Goal: Information Seeking & Learning: Compare options

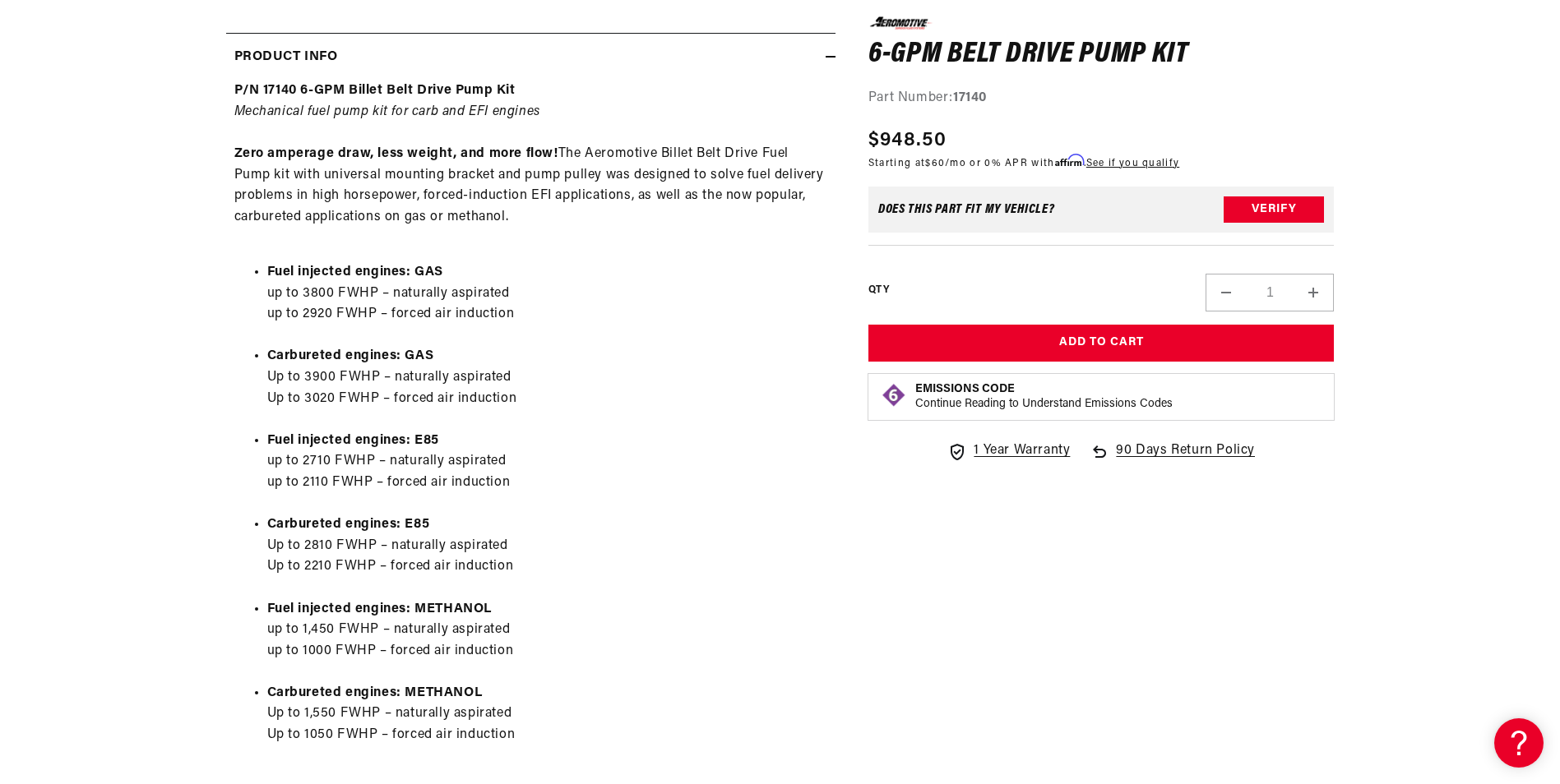
scroll to position [822, 0]
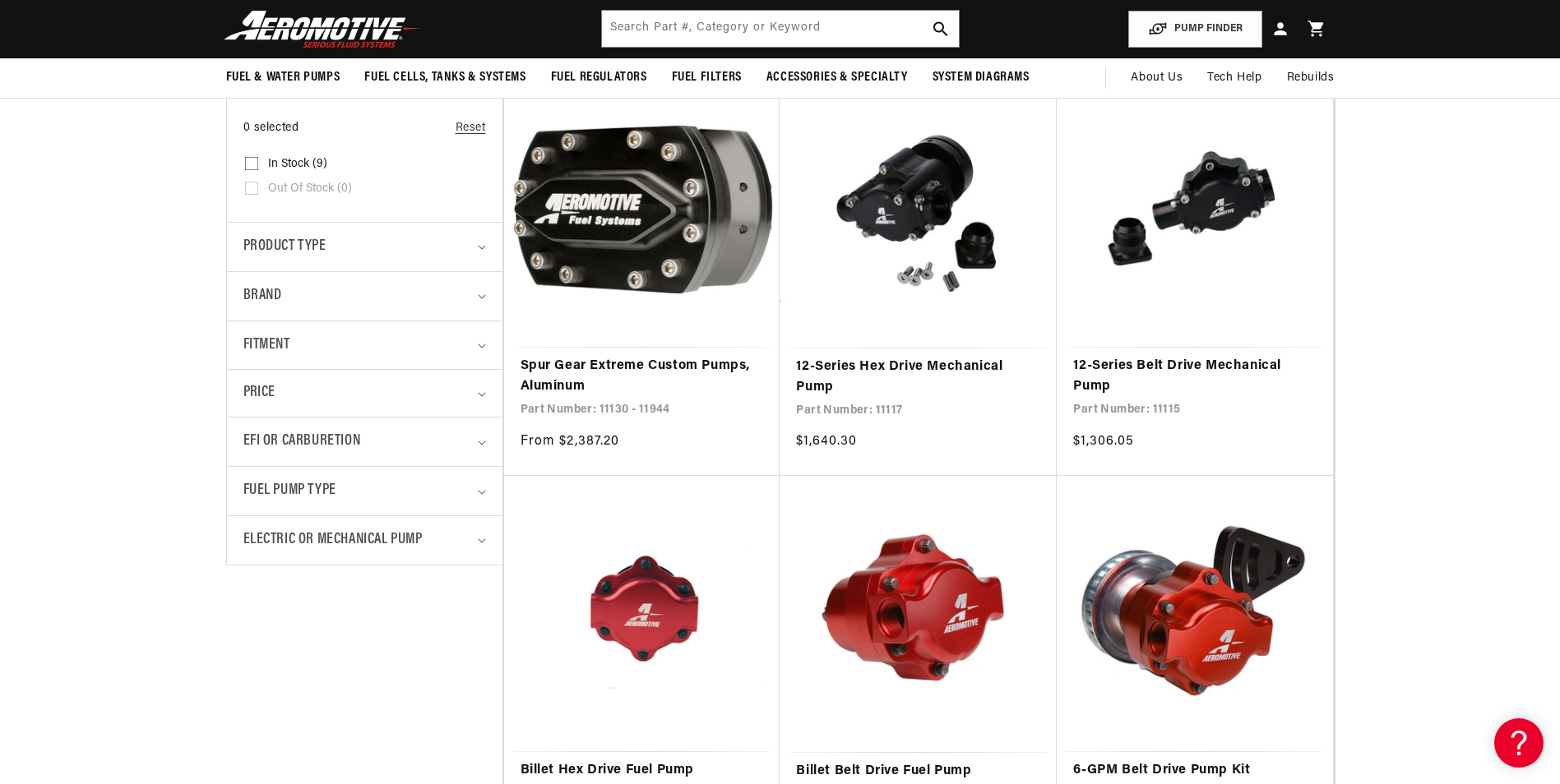
scroll to position [329, 0]
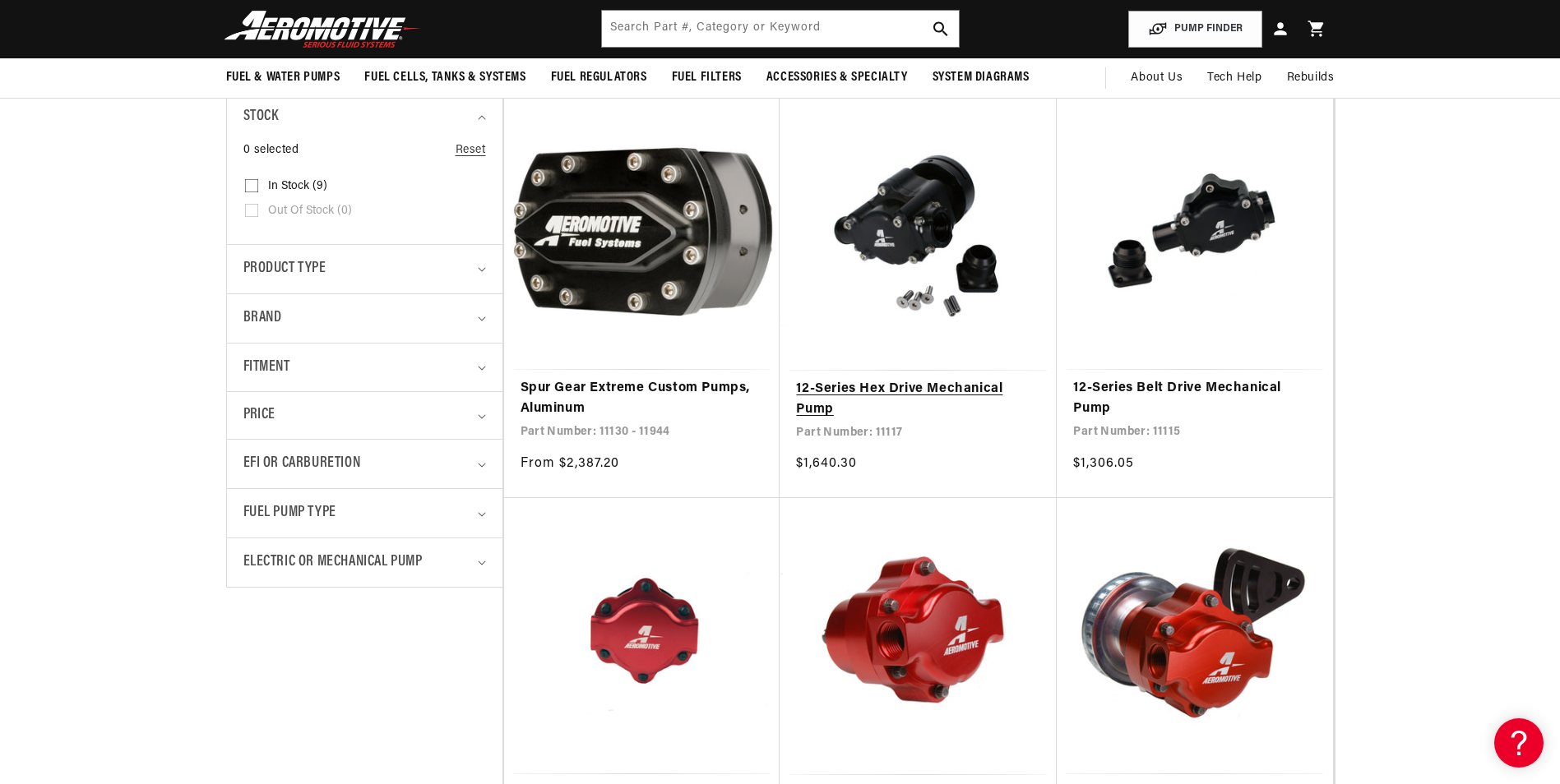
click at [883, 389] on link "12-Series Hex Drive Mechanical Pump" at bounding box center [918, 400] width 244 height 42
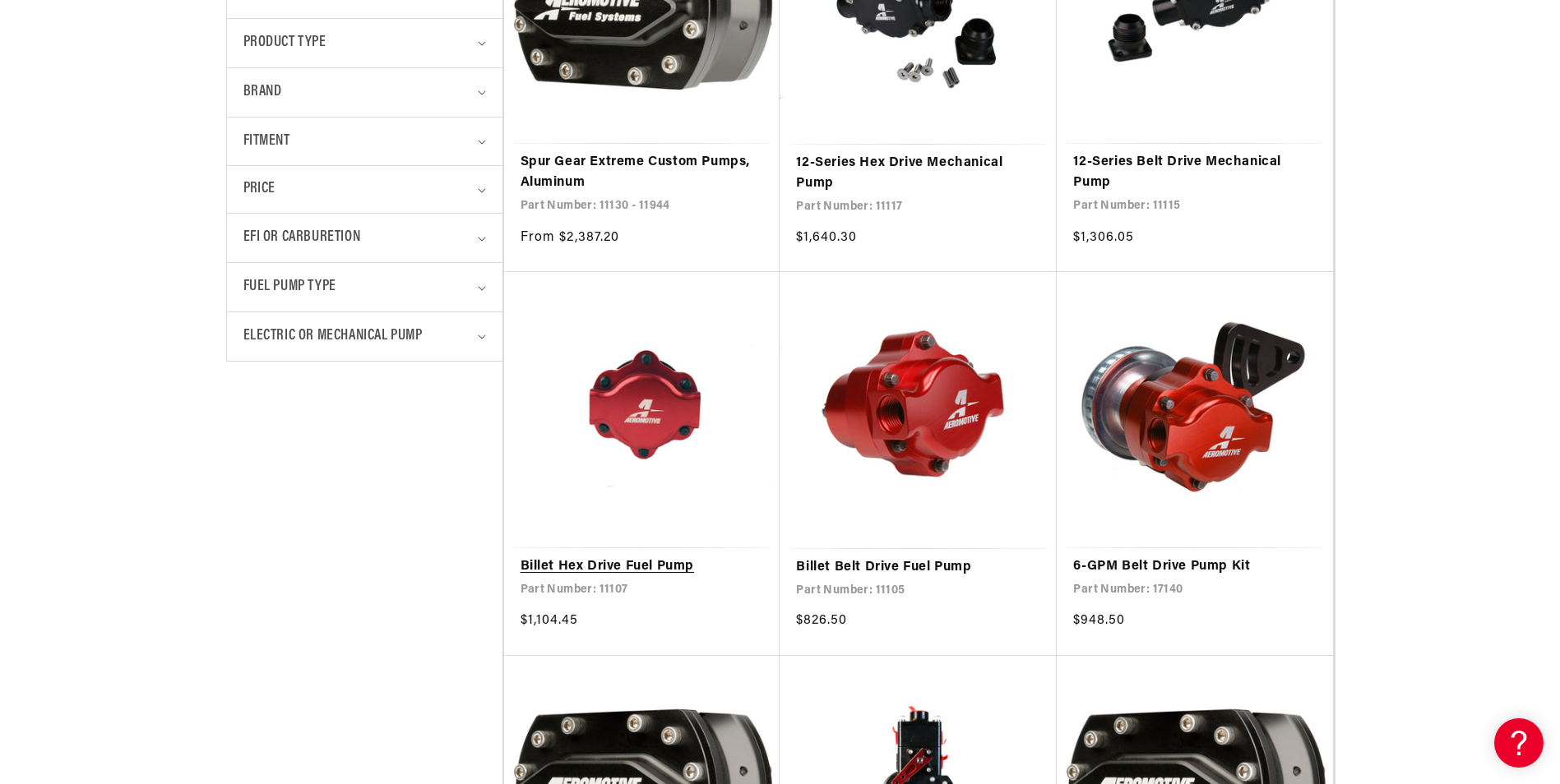
scroll to position [576, 0]
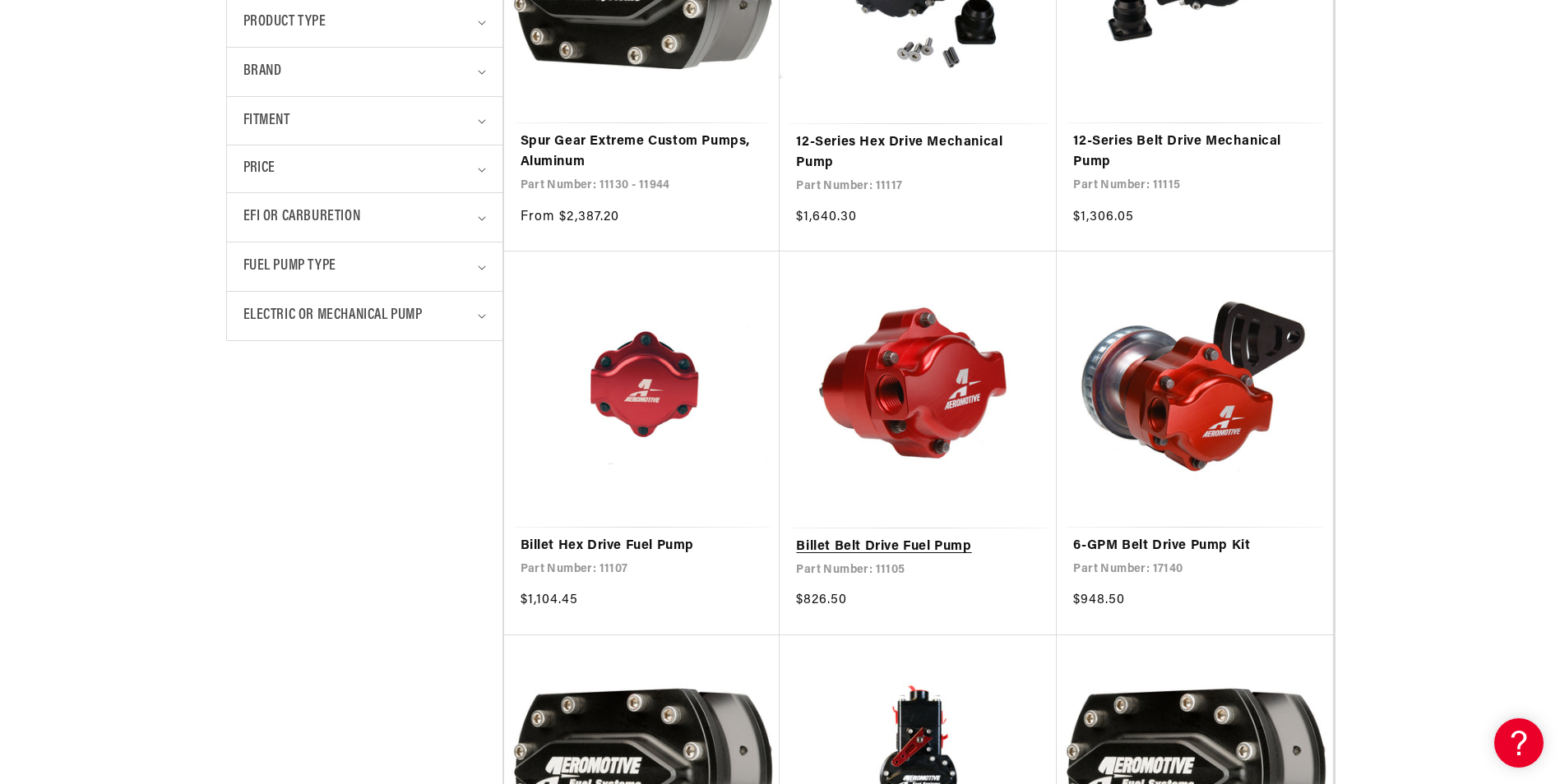
click at [845, 543] on link "Billet Belt Drive Fuel Pump" at bounding box center [918, 547] width 244 height 21
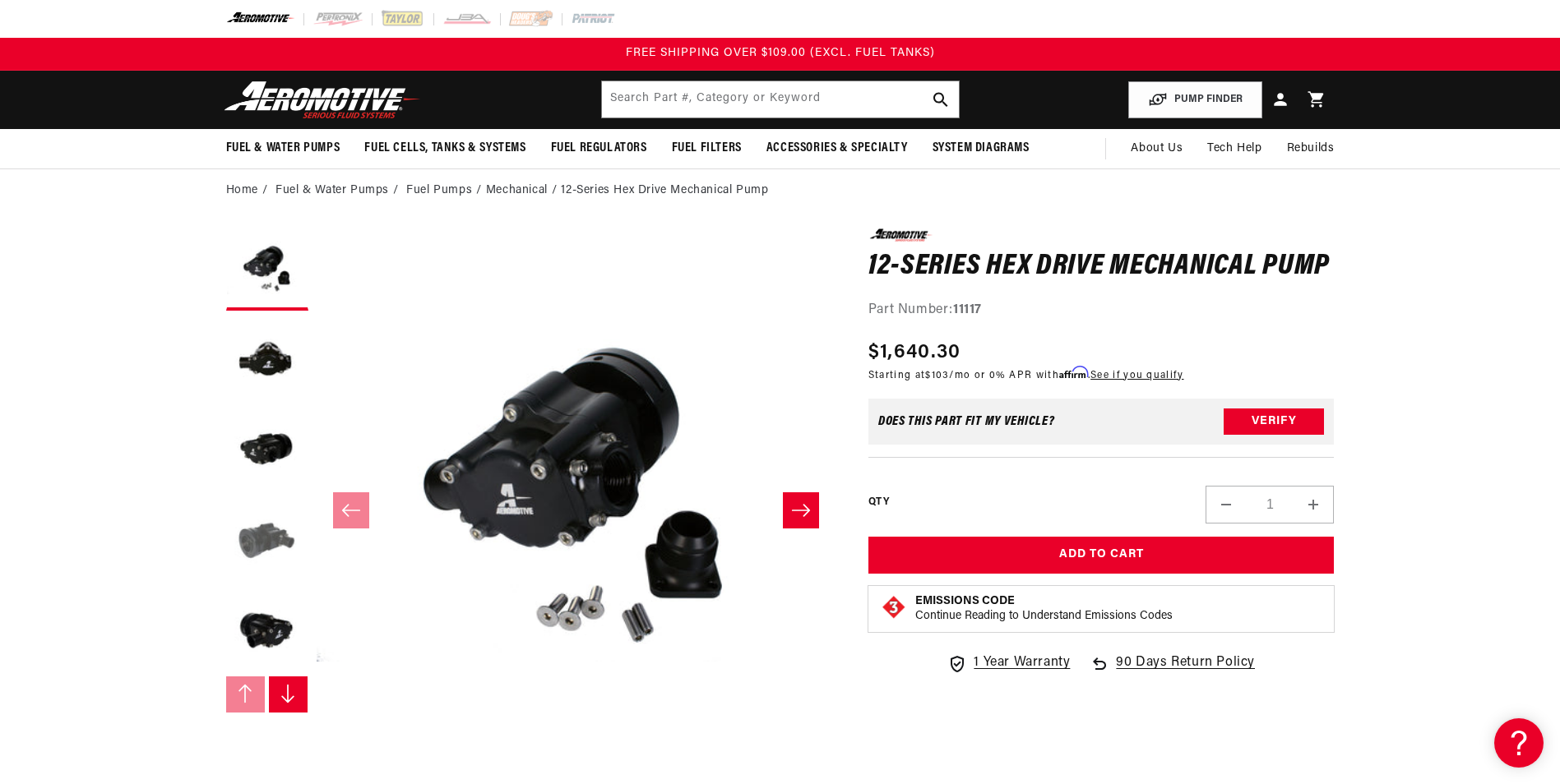
click at [241, 550] on button "Load image 4 in gallery view" at bounding box center [267, 540] width 82 height 82
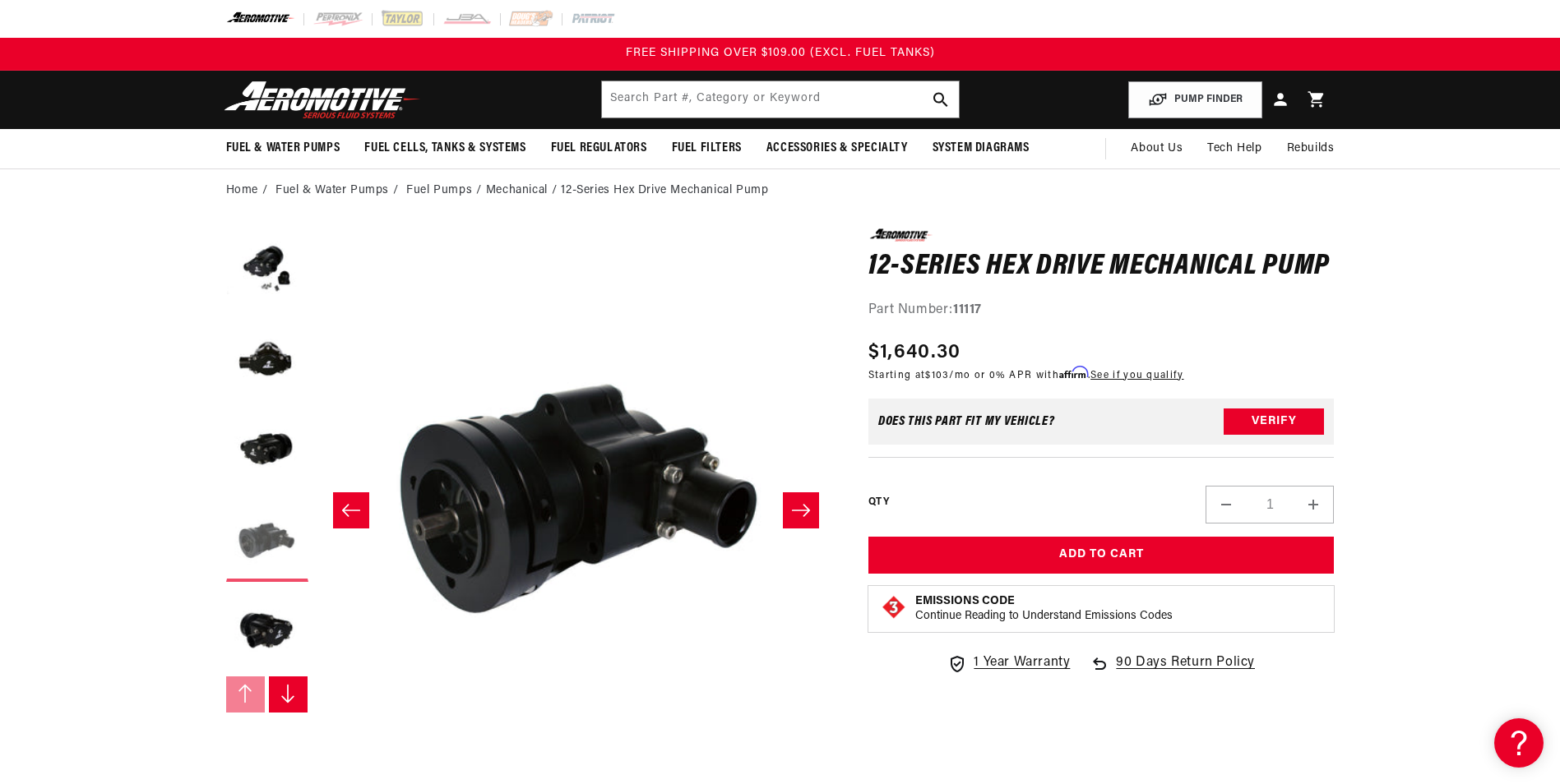
scroll to position [0, 1557]
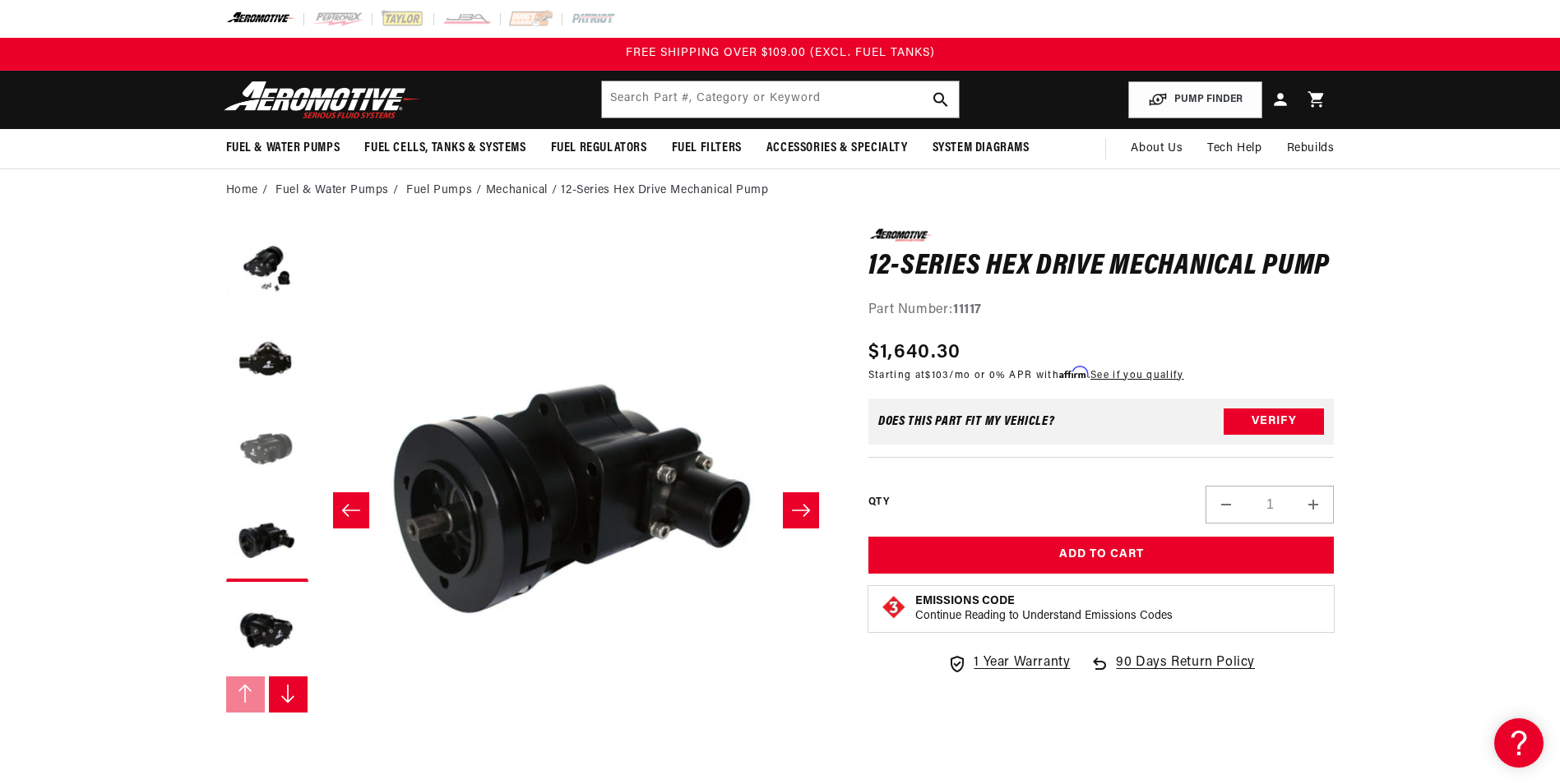
click at [246, 458] on button "Load image 3 in gallery view" at bounding box center [267, 450] width 82 height 82
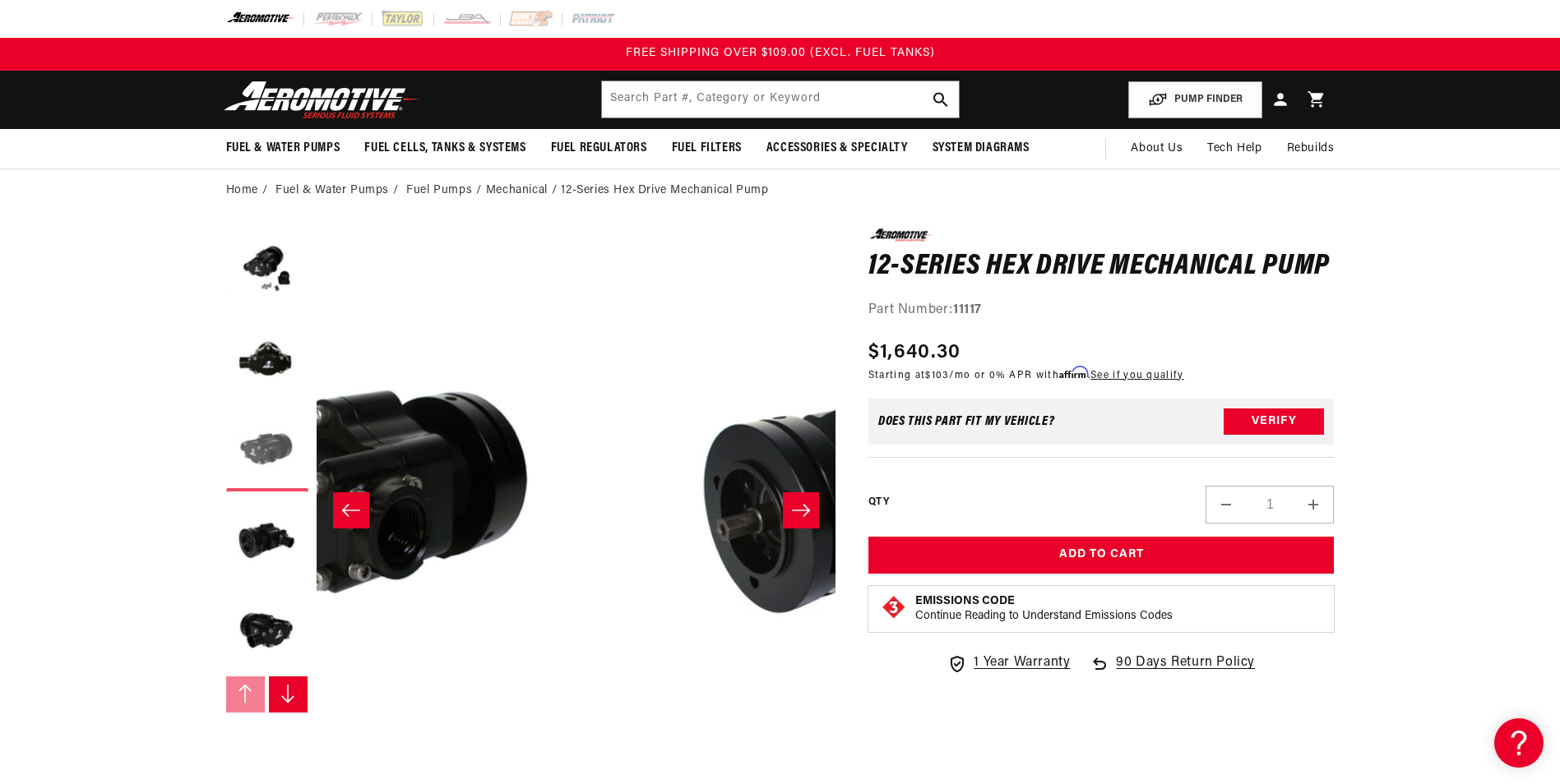
scroll to position [0, 1038]
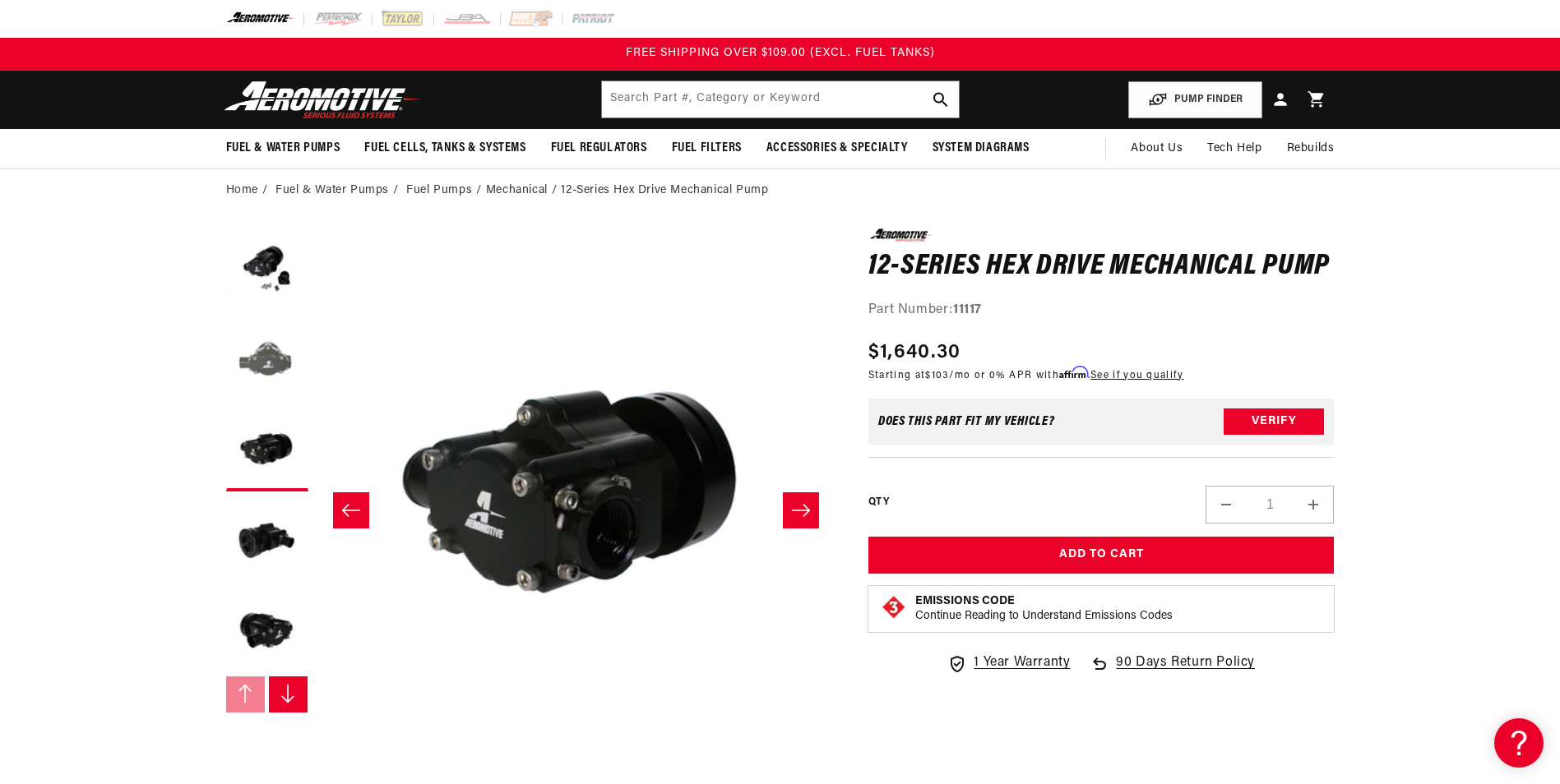
click at [263, 375] on button "Load image 2 in gallery view" at bounding box center [267, 360] width 82 height 82
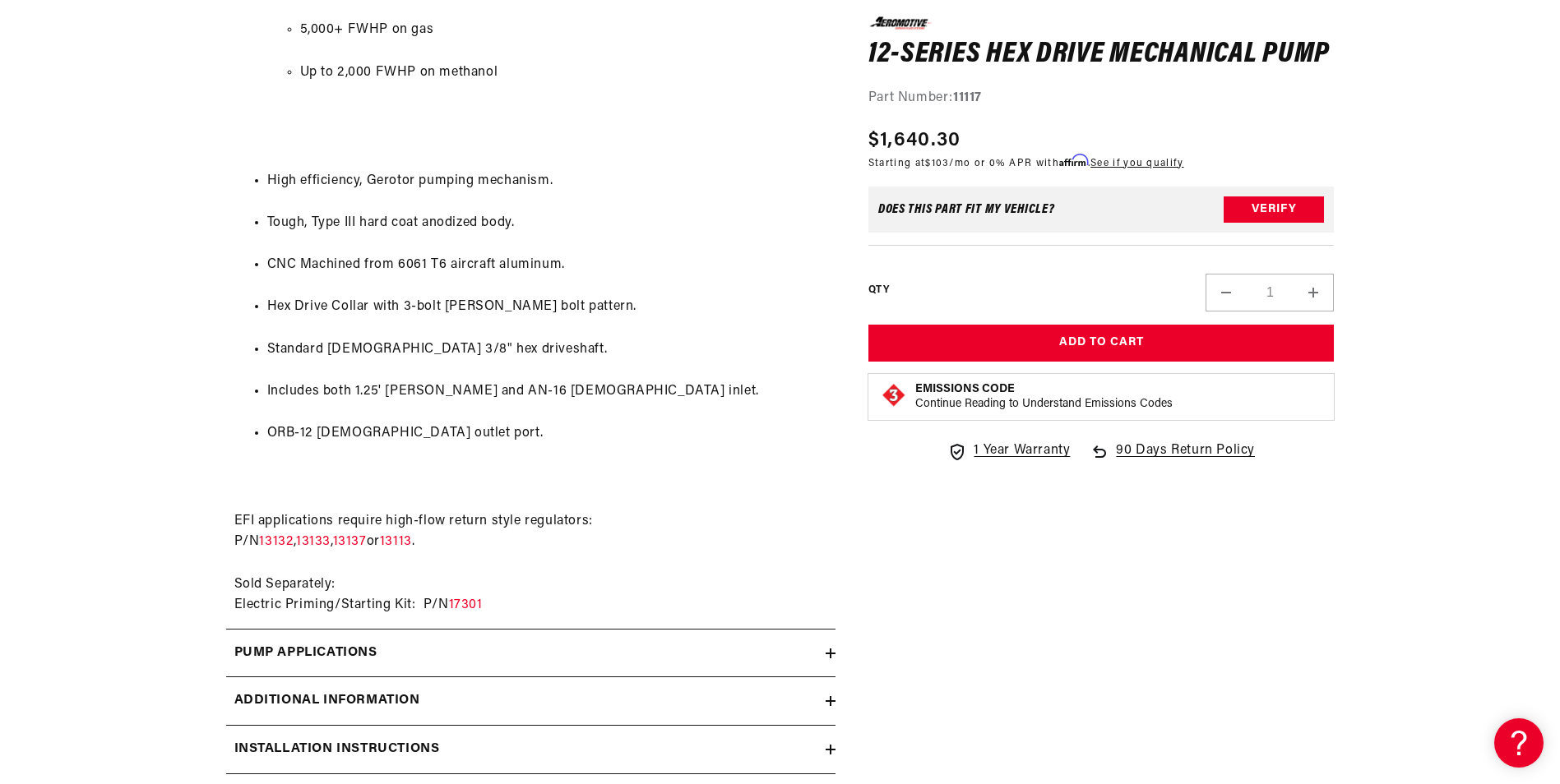
scroll to position [1479, 0]
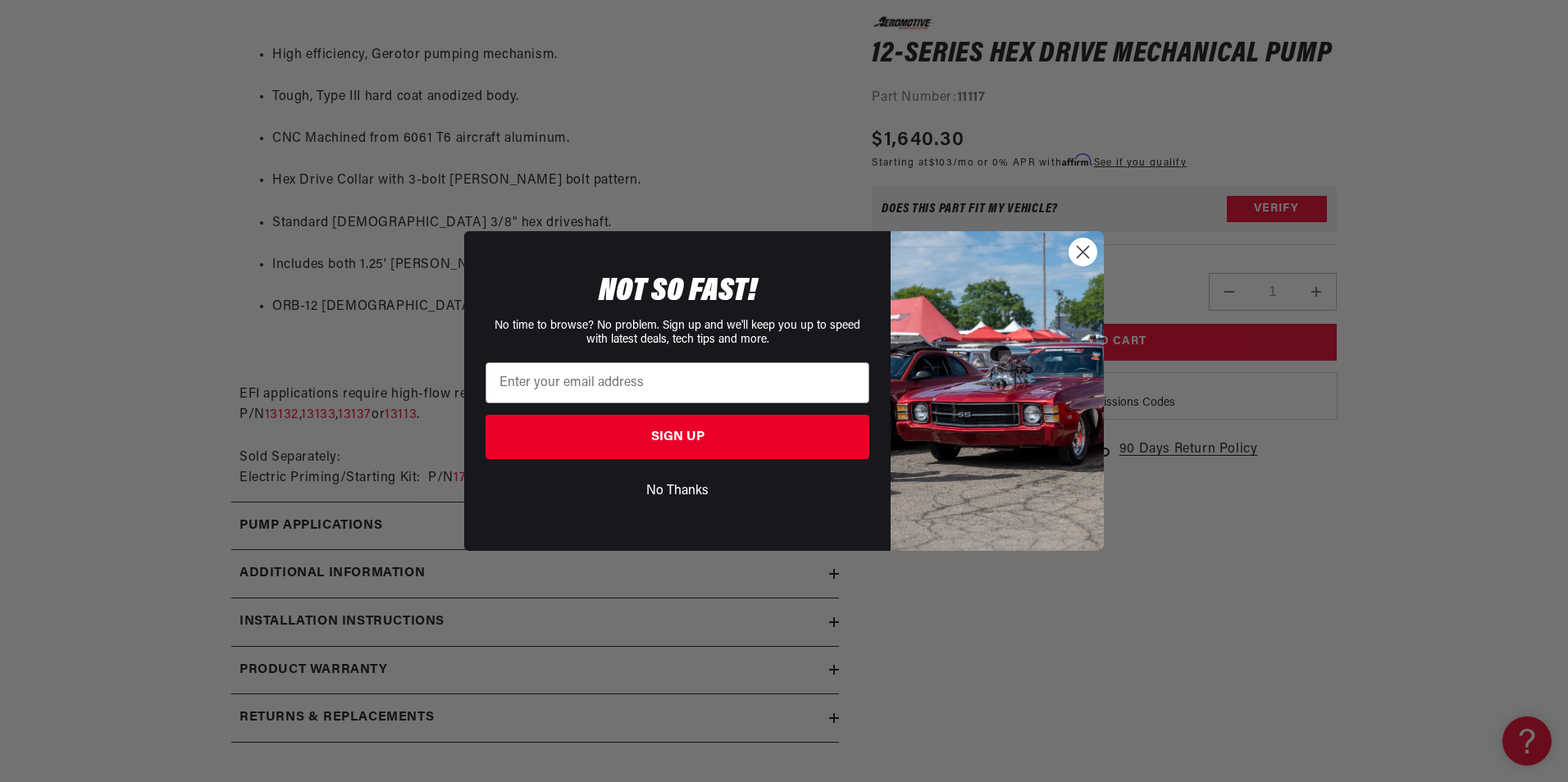
click at [1080, 248] on icon "Close dialog" at bounding box center [1084, 252] width 12 height 12
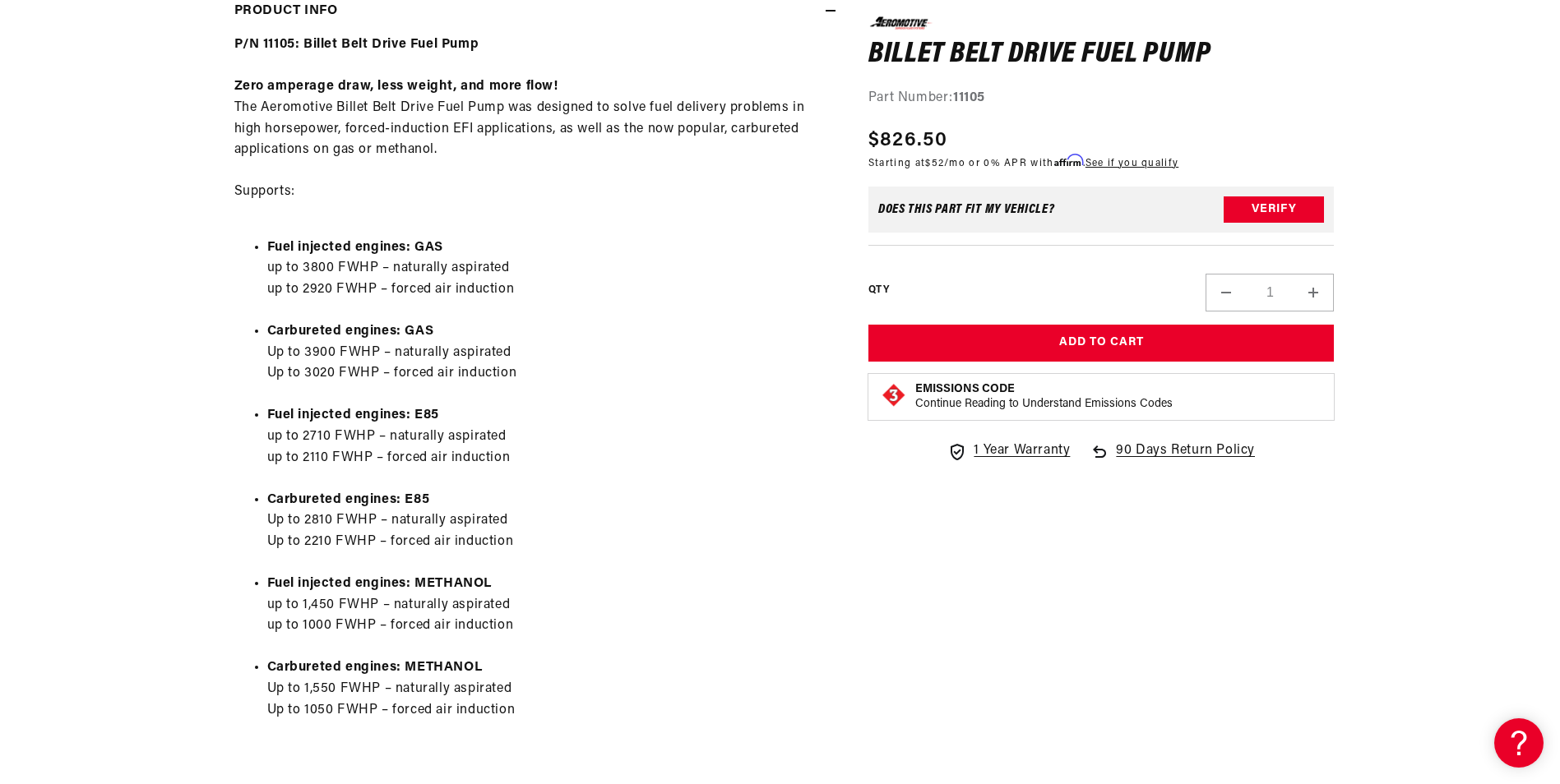
scroll to position [904, 0]
